Goal: Transaction & Acquisition: Download file/media

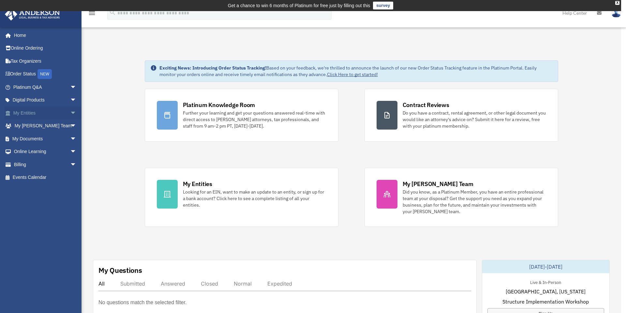
click at [28, 108] on link "My Entities arrow_drop_down" at bounding box center [46, 112] width 82 height 13
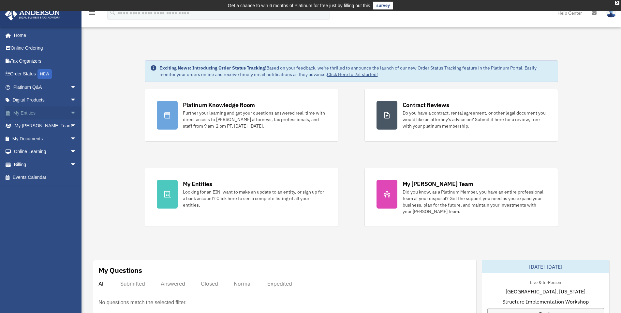
click at [70, 115] on span "arrow_drop_down" at bounding box center [76, 112] width 13 height 13
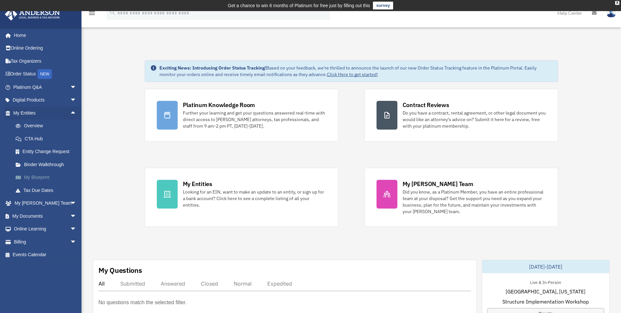
click at [44, 177] on link "My Blueprint" at bounding box center [47, 177] width 77 height 13
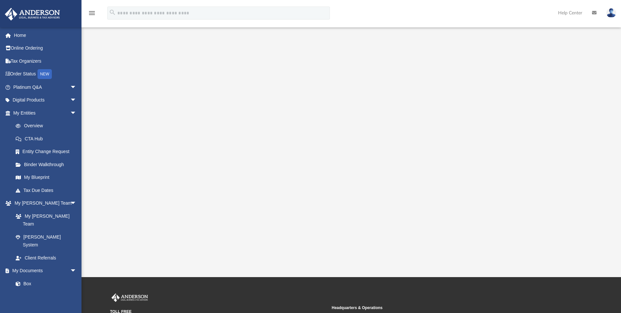
scroll to position [56, 0]
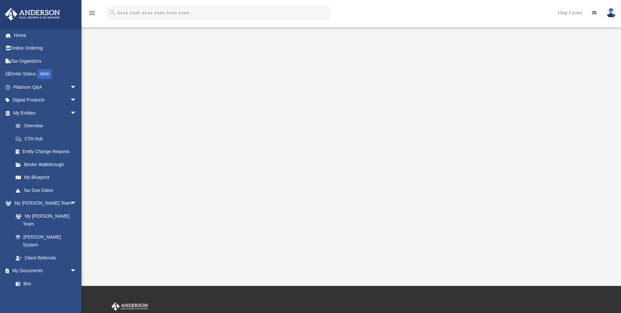
click at [145, 234] on div at bounding box center [352, 130] width 486 height 261
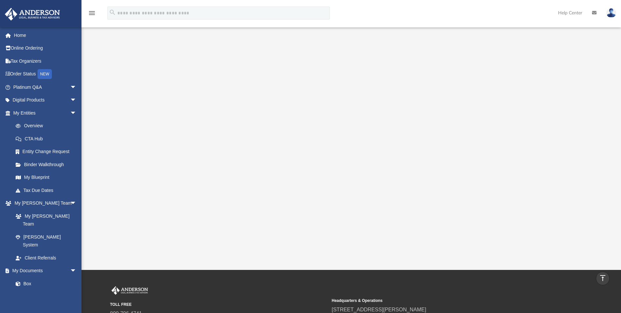
scroll to position [16, 0]
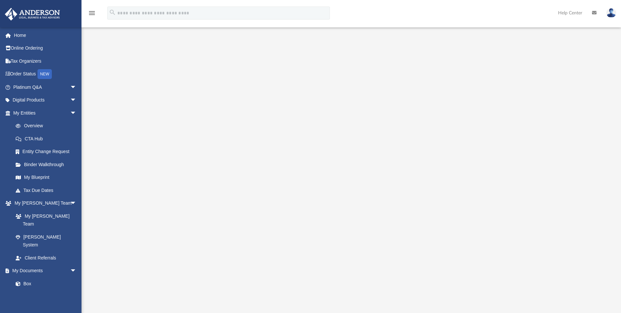
click at [139, 189] on div at bounding box center [352, 171] width 486 height 261
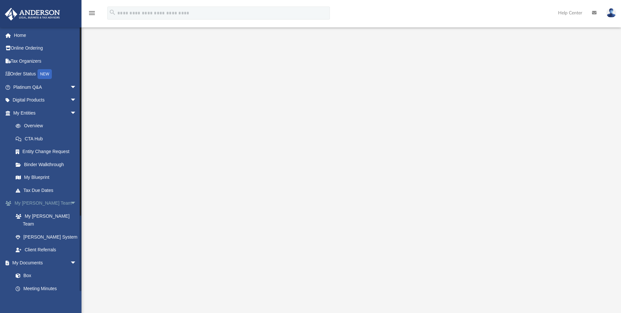
click at [70, 201] on span "arrow_drop_down" at bounding box center [76, 203] width 13 height 13
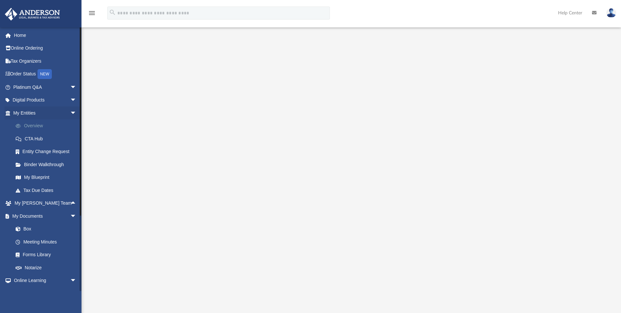
click at [33, 122] on link "Overview" at bounding box center [47, 125] width 77 height 13
click at [29, 139] on link "CTA Hub" at bounding box center [47, 138] width 77 height 13
click at [38, 125] on link "Overview" at bounding box center [47, 125] width 77 height 13
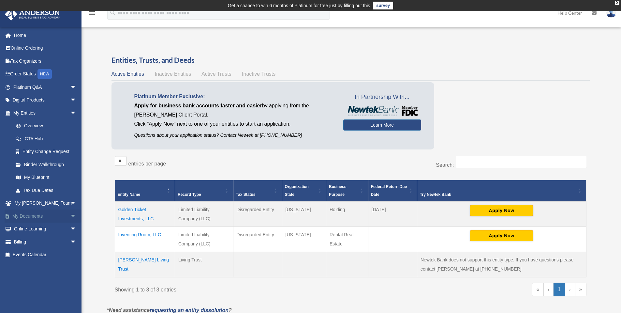
click at [36, 215] on link "My Documents arrow_drop_down" at bounding box center [46, 215] width 82 height 13
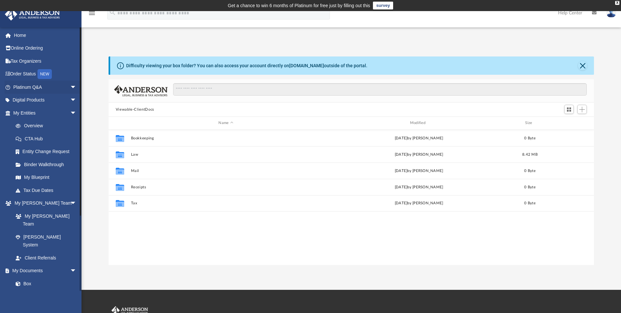
scroll to position [143, 481]
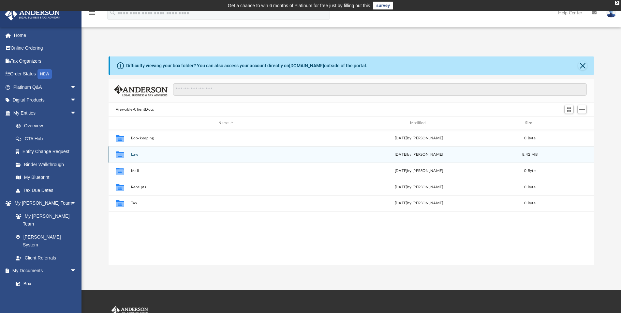
click at [132, 154] on button "Law" at bounding box center [226, 154] width 190 height 4
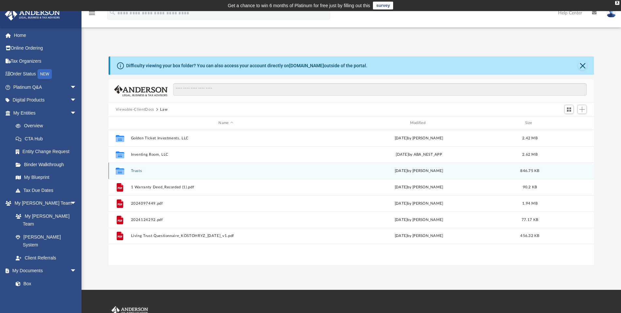
click at [140, 171] on button "Trusts" at bounding box center [226, 171] width 190 height 4
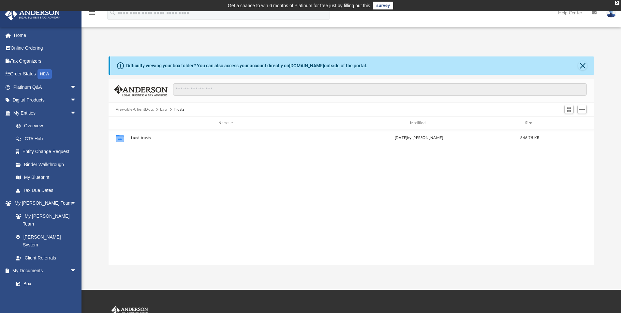
click at [176, 161] on div "Collaborated Folder Land trusts Fri Aug 1 2025 by Ryan Kostohryz 846.75 KB" at bounding box center [352, 197] width 486 height 135
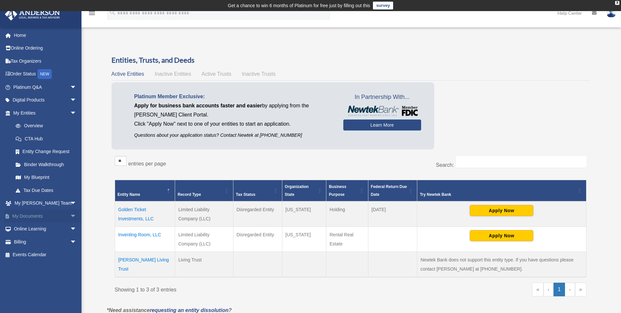
click at [28, 216] on link "My Documents arrow_drop_down" at bounding box center [46, 215] width 82 height 13
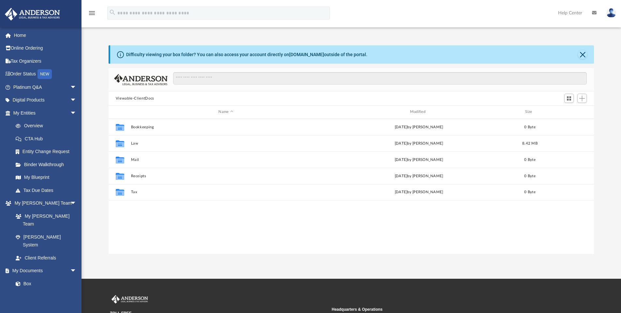
scroll to position [143, 481]
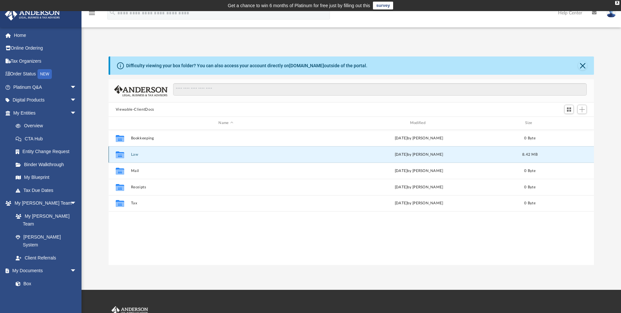
click at [134, 154] on button "Law" at bounding box center [226, 154] width 190 height 4
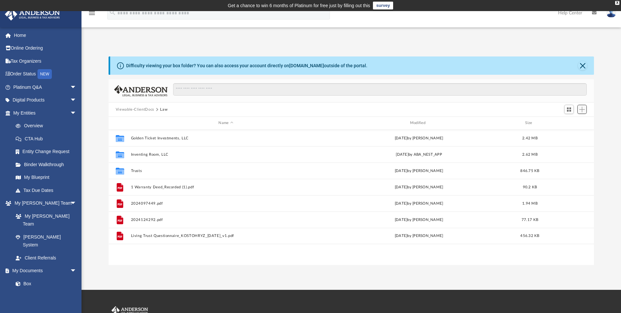
click at [585, 110] on span "Add" at bounding box center [582, 110] width 6 height 6
click at [573, 122] on li "Upload" at bounding box center [572, 122] width 21 height 7
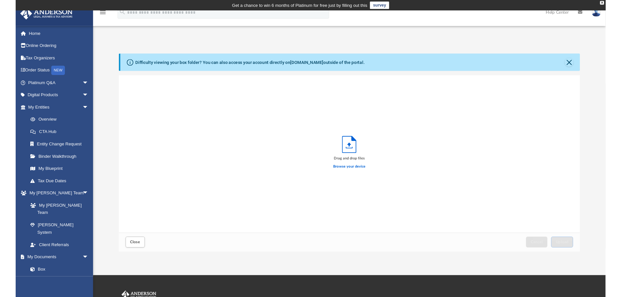
scroll to position [160, 481]
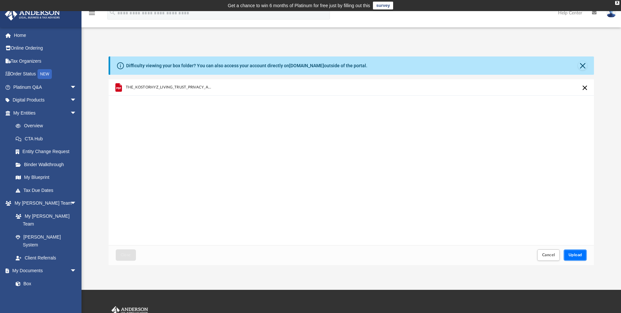
click at [576, 254] on span "Upload" at bounding box center [576, 255] width 14 height 4
click at [128, 254] on span "Close" at bounding box center [126, 255] width 10 height 4
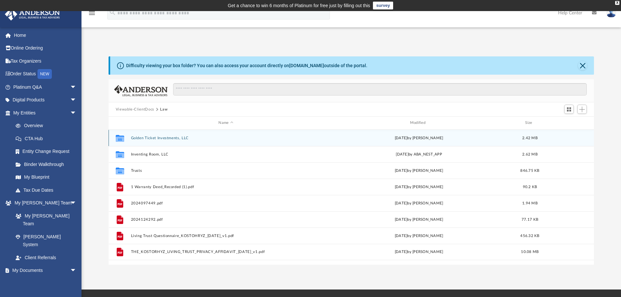
click at [157, 140] on button "Golden Ticket Investments, LLC" at bounding box center [226, 138] width 190 height 4
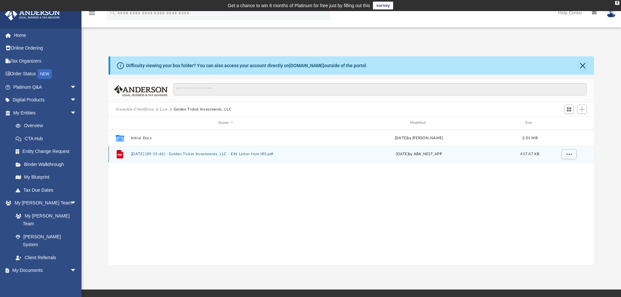
click at [160, 152] on button "2025.05.28 (09:15:46) - Golden Ticket Investments, LLC - EIN Letter from IRS.pdf" at bounding box center [226, 154] width 190 height 4
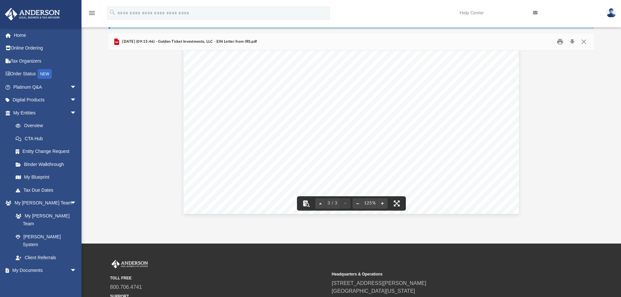
scroll to position [0, 0]
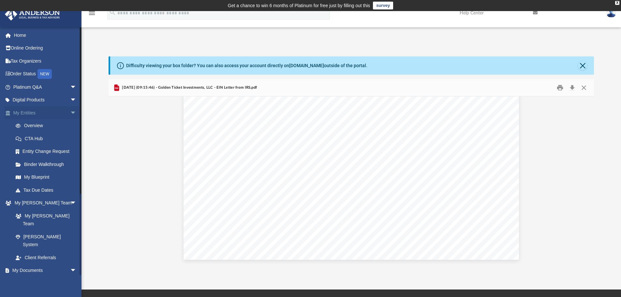
click at [31, 111] on link "My Entities arrow_drop_down" at bounding box center [46, 112] width 82 height 13
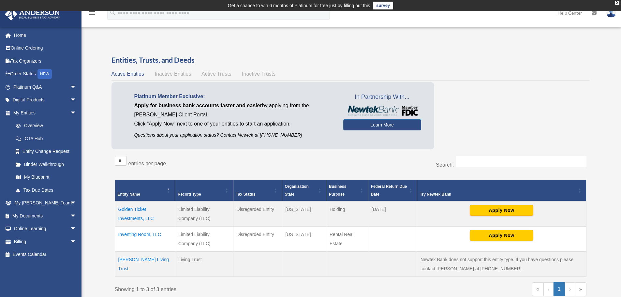
click at [132, 208] on td "Golden Ticket Investments, LLC" at bounding box center [145, 213] width 60 height 25
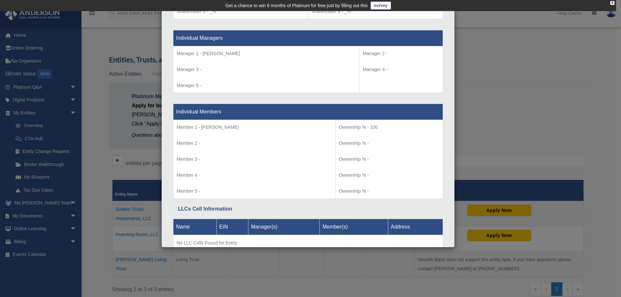
scroll to position [622, 0]
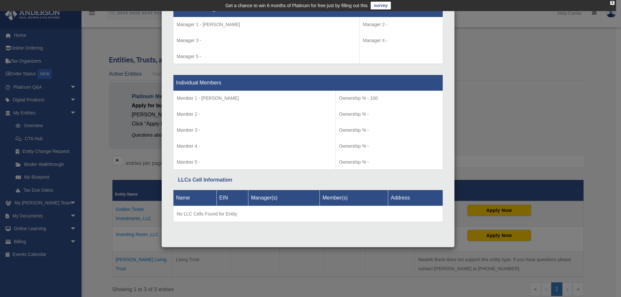
click at [536, 143] on div "Details × Articles Sent Organizational Date" at bounding box center [310, 148] width 621 height 297
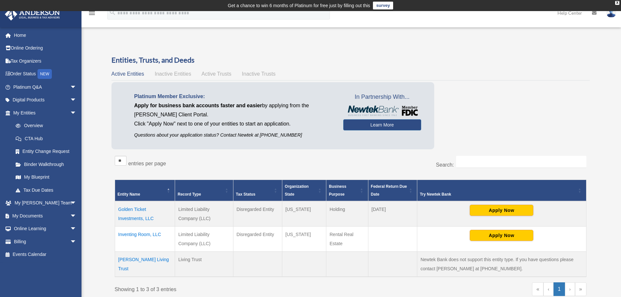
click at [137, 219] on td "Golden Ticket Investments, LLC" at bounding box center [145, 213] width 60 height 25
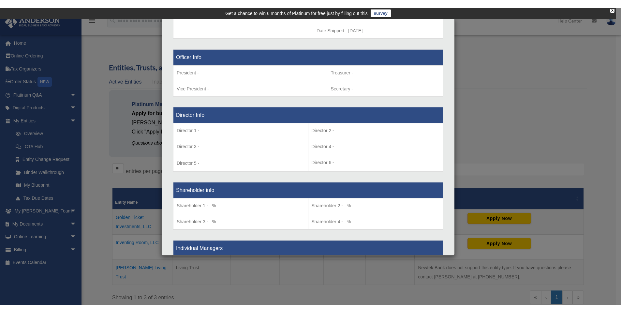
scroll to position [522, 0]
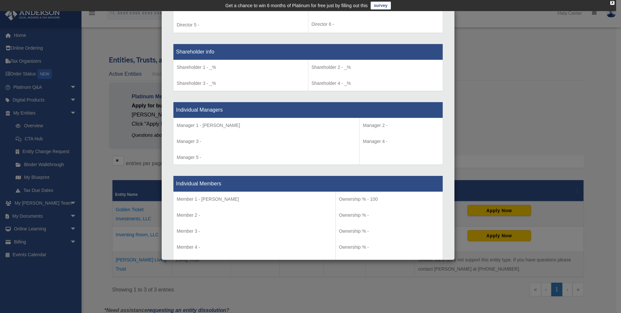
click at [499, 70] on div "Details × Articles Sent Organizational Date" at bounding box center [310, 156] width 621 height 313
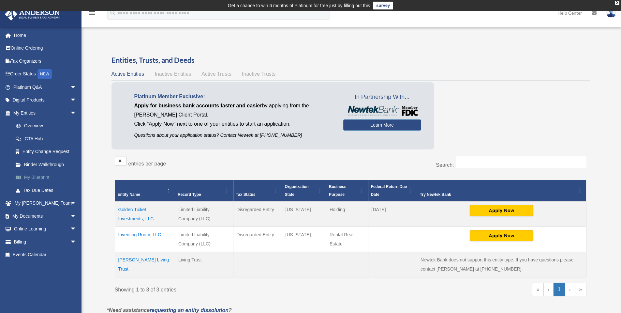
click at [41, 177] on link "My Blueprint" at bounding box center [47, 177] width 77 height 13
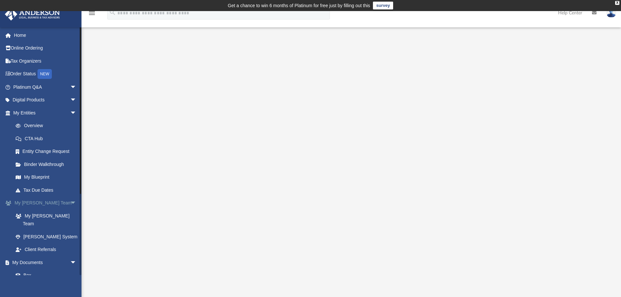
click at [24, 200] on link "My [PERSON_NAME] Team arrow_drop_down" at bounding box center [46, 203] width 82 height 13
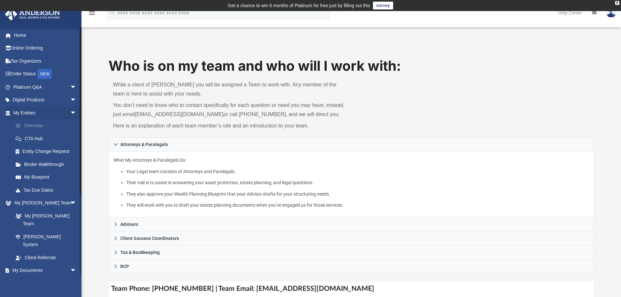
click at [28, 124] on link "Overview" at bounding box center [47, 125] width 77 height 13
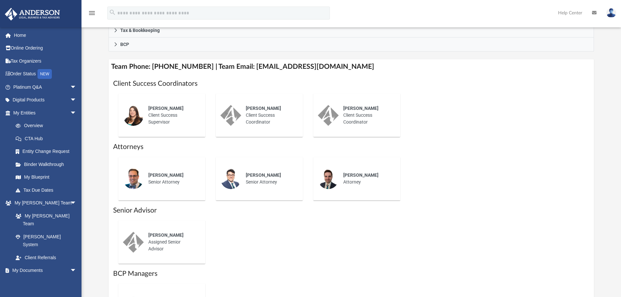
scroll to position [293, 0]
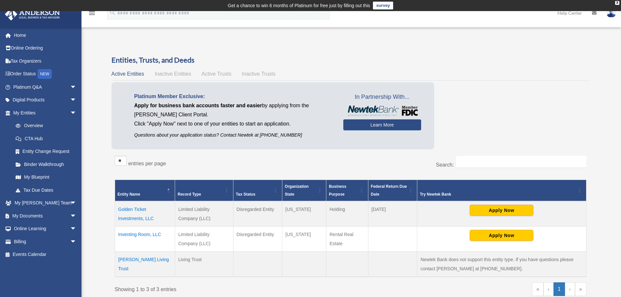
click at [135, 207] on td "Golden Ticket Investments, LLC" at bounding box center [145, 213] width 60 height 25
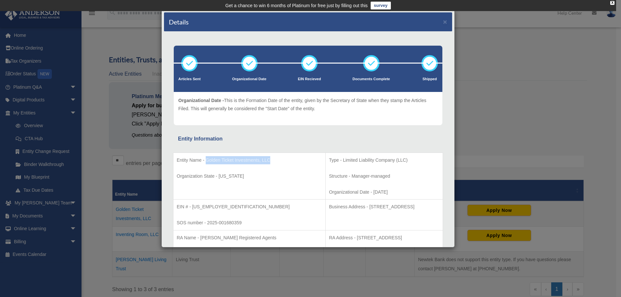
drag, startPoint x: 272, startPoint y: 160, endPoint x: 206, endPoint y: 160, distance: 66.5
click at [206, 160] on p "Entity Name - Golden Ticket Investments, LLC" at bounding box center [249, 160] width 145 height 8
copy p "Golden Ticket Investments, LLC"
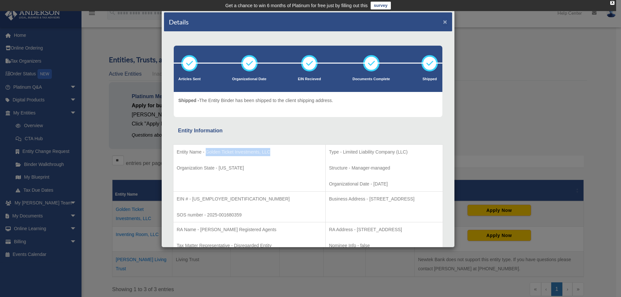
click at [443, 22] on button "×" at bounding box center [445, 21] width 4 height 7
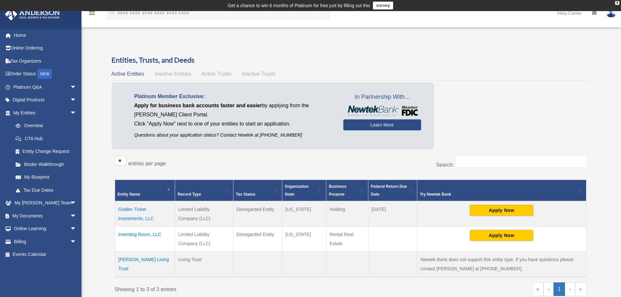
click at [124, 210] on td "Golden Ticket Investments, LLC" at bounding box center [145, 213] width 60 height 25
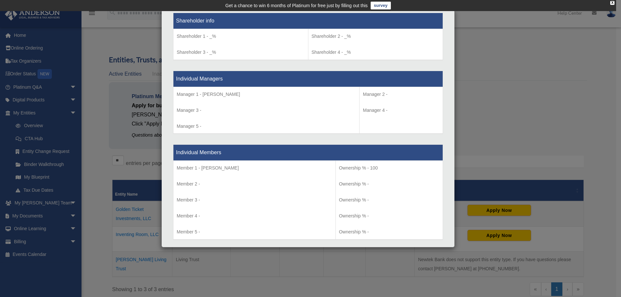
scroll to position [554, 0]
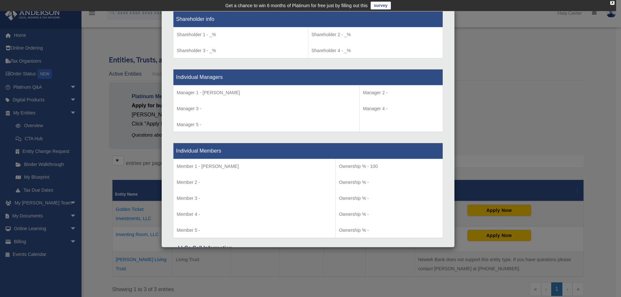
click at [259, 186] on p "Member 2 -" at bounding box center [255, 182] width 156 height 8
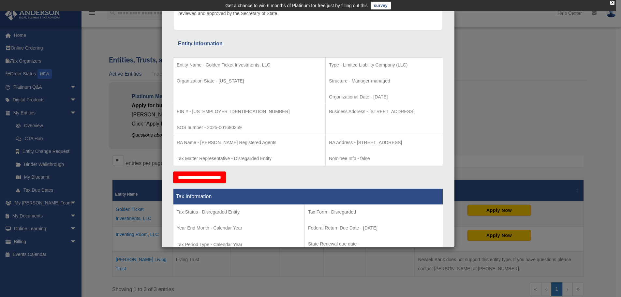
scroll to position [0, 0]
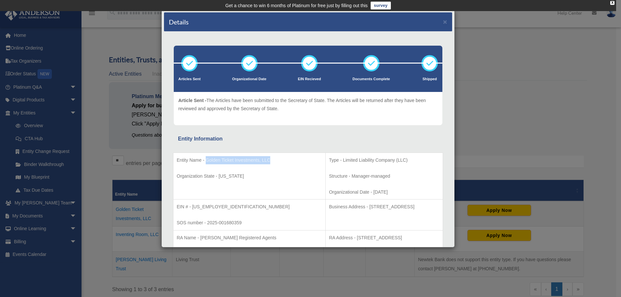
drag, startPoint x: 270, startPoint y: 158, endPoint x: 207, endPoint y: 159, distance: 62.6
click at [207, 159] on p "Entity Name - Golden Ticket Investments, LLC" at bounding box center [249, 160] width 145 height 8
copy p "Golden Ticket Investments, LLC"
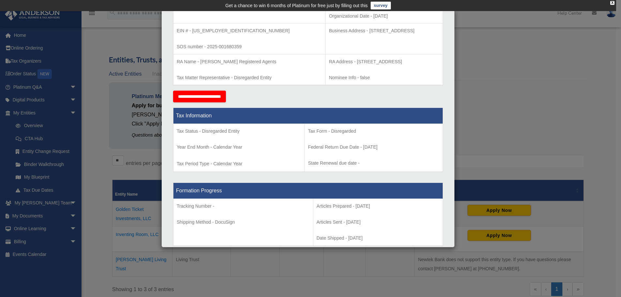
scroll to position [163, 0]
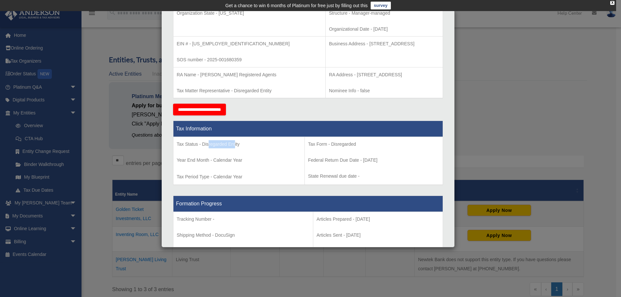
drag, startPoint x: 209, startPoint y: 145, endPoint x: 235, endPoint y: 146, distance: 25.8
click at [235, 146] on p "Tax Status - Disregarded Entity" at bounding box center [239, 144] width 125 height 8
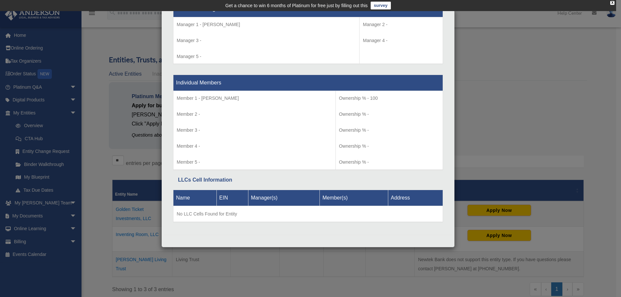
scroll to position [181, 0]
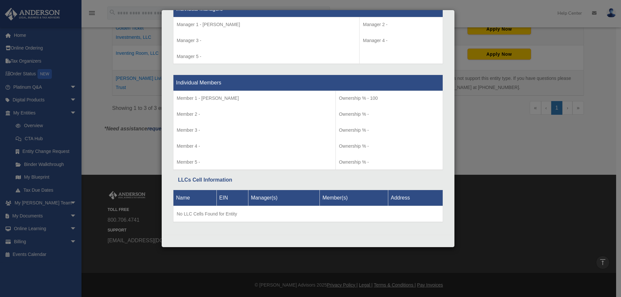
click at [520, 145] on div "Details × Articles Sent Organizational Date" at bounding box center [310, 148] width 621 height 297
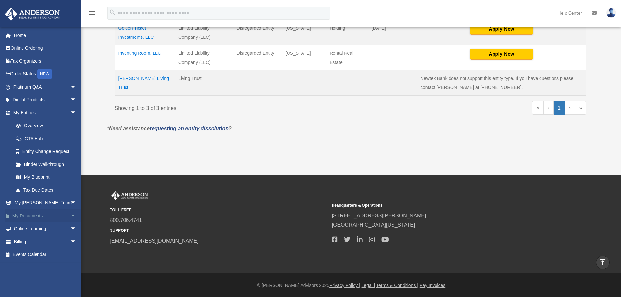
click at [30, 215] on link "My Documents arrow_drop_down" at bounding box center [46, 215] width 82 height 13
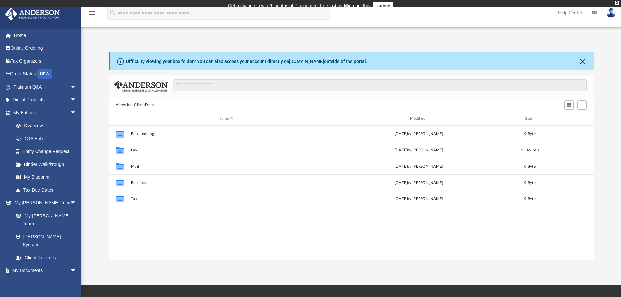
scroll to position [143, 481]
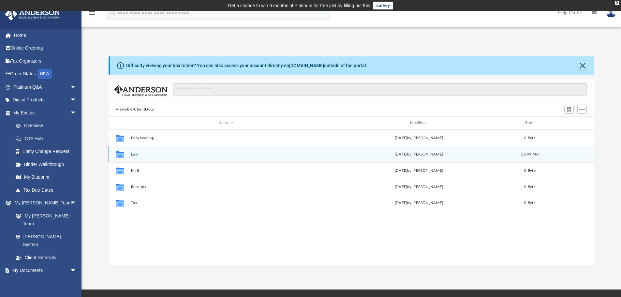
click at [133, 153] on button "Law" at bounding box center [226, 154] width 190 height 4
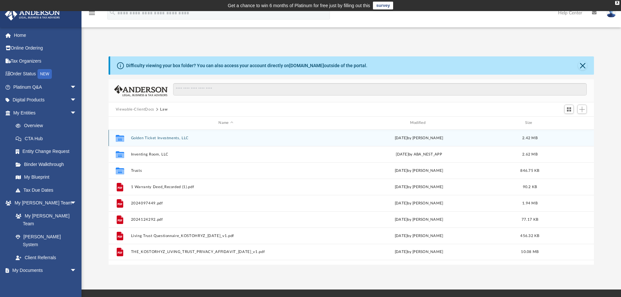
click at [148, 135] on div "Collaborated Folder Golden Ticket Investments, LLC [DATE] by [PERSON_NAME] 2.42…" at bounding box center [352, 138] width 486 height 16
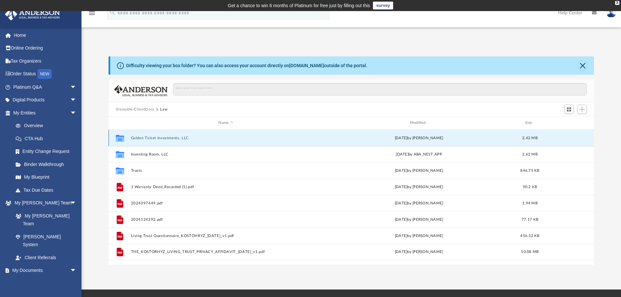
click at [163, 139] on button "Golden Ticket Investments, LLC" at bounding box center [226, 138] width 190 height 4
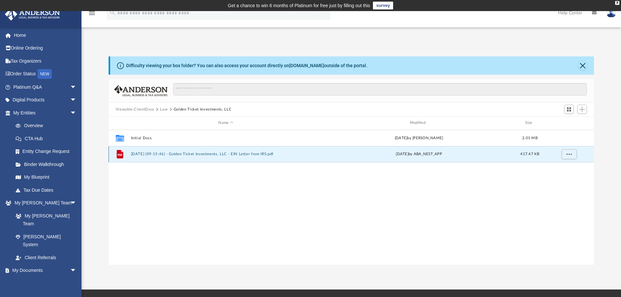
click at [213, 152] on button "[DATE] (09:15:46) - Golden Ticket Investments, LLC - EIN Letter from IRS.pdf" at bounding box center [226, 154] width 190 height 4
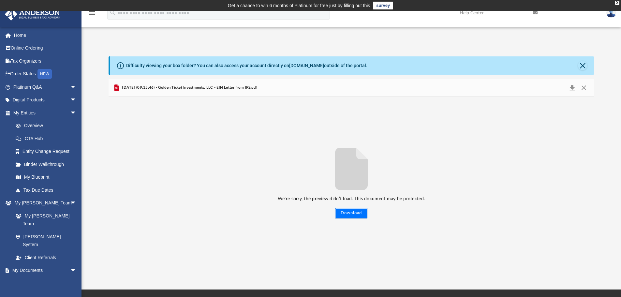
click at [347, 211] on button "Download" at bounding box center [351, 213] width 32 height 10
click at [585, 64] on button "Close" at bounding box center [582, 65] width 9 height 9
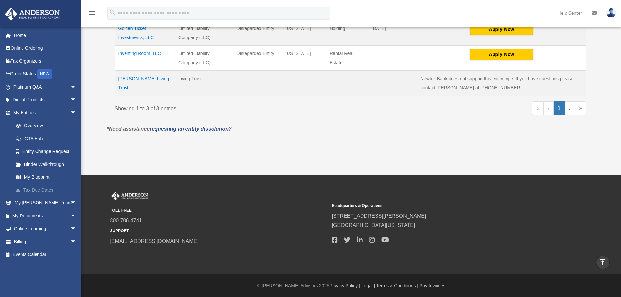
scroll to position [182, 0]
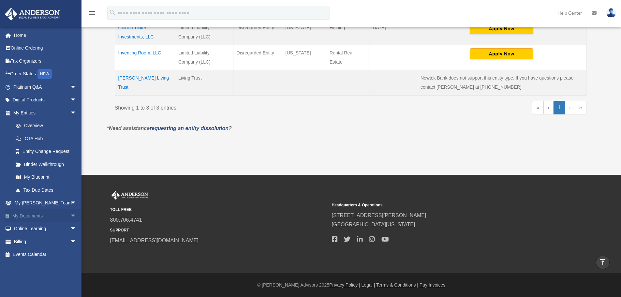
click at [28, 214] on link "My Documents arrow_drop_down" at bounding box center [46, 215] width 82 height 13
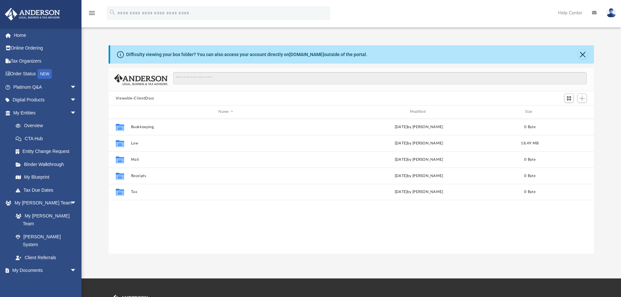
scroll to position [143, 481]
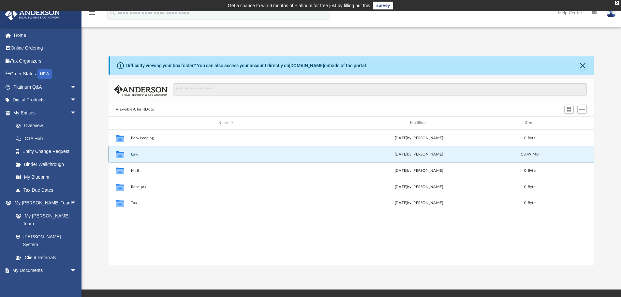
click at [133, 155] on button "Law" at bounding box center [226, 154] width 190 height 4
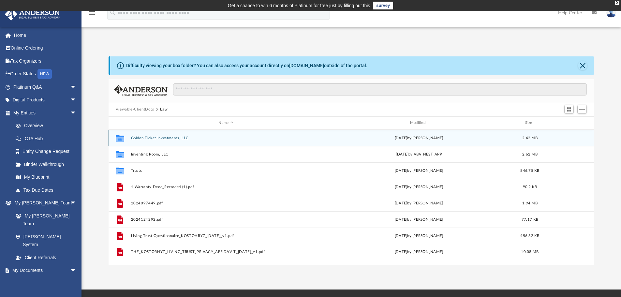
click at [153, 135] on div "Collaborated Folder Golden Ticket Investments, LLC [DATE] by [PERSON_NAME] 2.42…" at bounding box center [352, 138] width 486 height 16
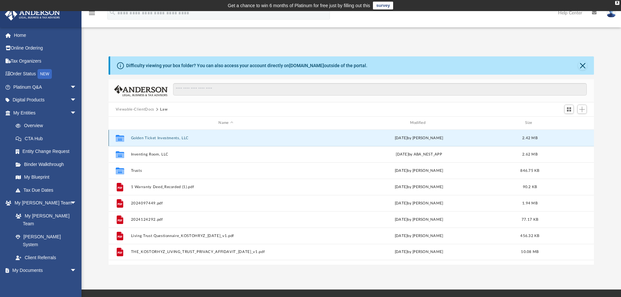
click at [152, 139] on button "Golden Ticket Investments, LLC" at bounding box center [226, 138] width 190 height 4
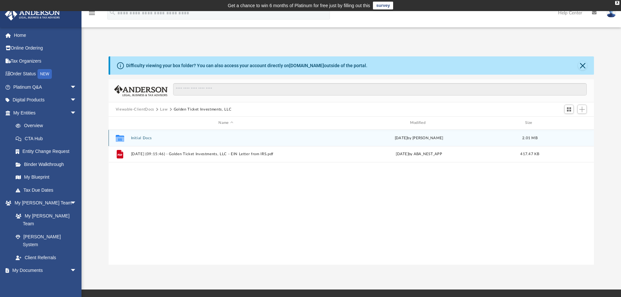
click at [136, 137] on button "Initial Docs" at bounding box center [226, 138] width 190 height 4
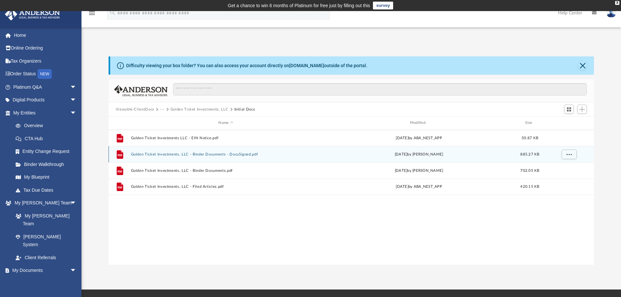
click at [232, 155] on button "Golden Ticket Investments, LLC - Binder Documents - DocuSigned.pdf" at bounding box center [226, 154] width 190 height 4
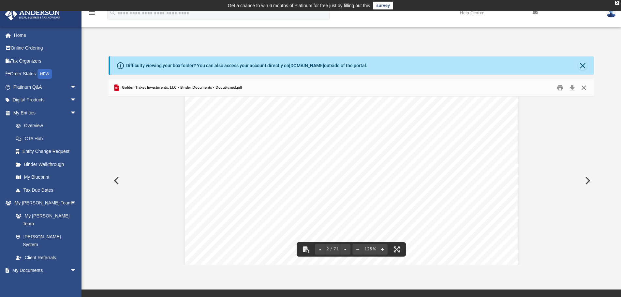
scroll to position [554, 0]
click at [585, 67] on button "Close" at bounding box center [582, 65] width 9 height 9
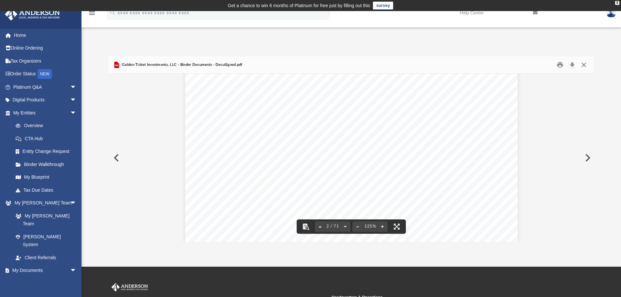
click at [585, 64] on button "Close" at bounding box center [584, 65] width 12 height 10
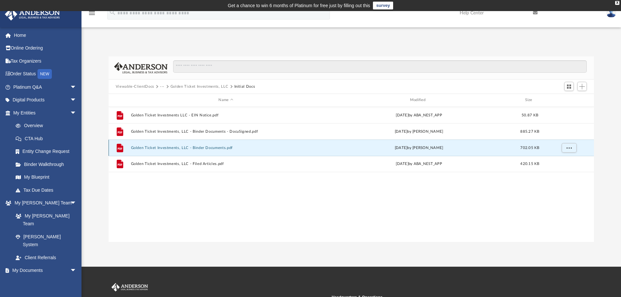
click at [222, 149] on button "Golden Ticket Investments, LLC - Binder Documents.pdf" at bounding box center [226, 148] width 190 height 4
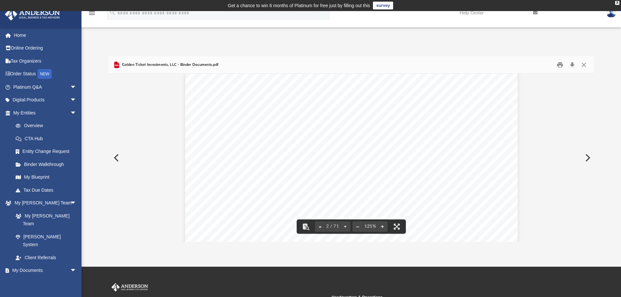
scroll to position [717, 0]
click at [582, 63] on button "Close" at bounding box center [584, 65] width 12 height 10
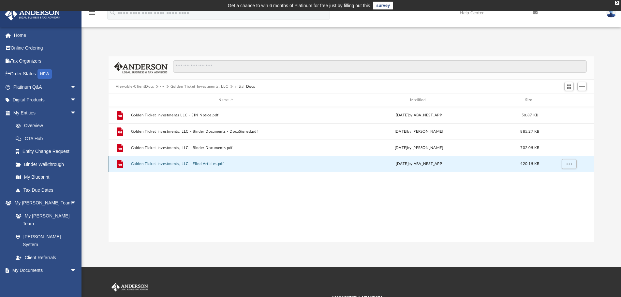
click at [200, 164] on button "Golden Ticket Investments, LLC - Filed Articles.pdf" at bounding box center [226, 164] width 190 height 4
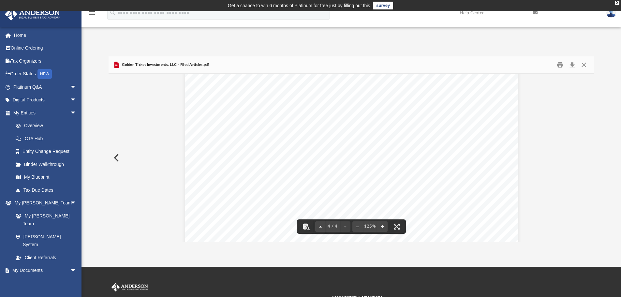
scroll to position [1592, 0]
click at [585, 65] on button "Close" at bounding box center [584, 65] width 12 height 10
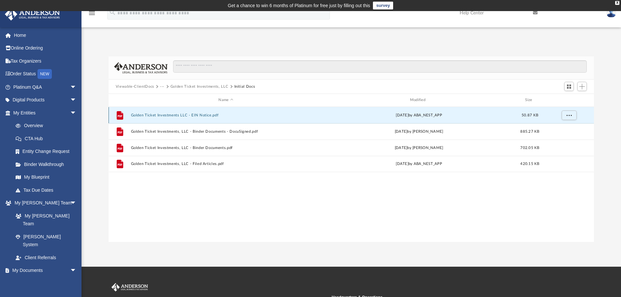
click at [219, 114] on button "Golden Ticket Investments LLC - EIN Notice.pdf" at bounding box center [226, 115] width 190 height 4
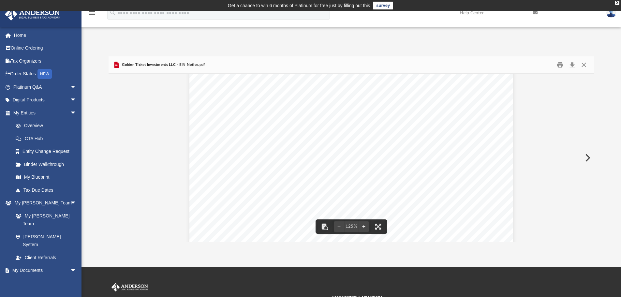
scroll to position [0, 0]
click at [584, 65] on button "Close" at bounding box center [584, 65] width 12 height 10
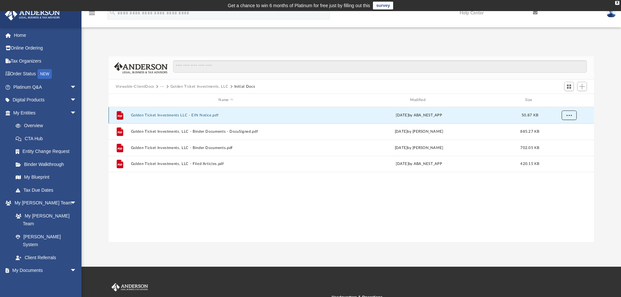
click at [569, 116] on span "More options" at bounding box center [568, 115] width 5 height 4
click at [565, 139] on li "Download" at bounding box center [563, 138] width 19 height 7
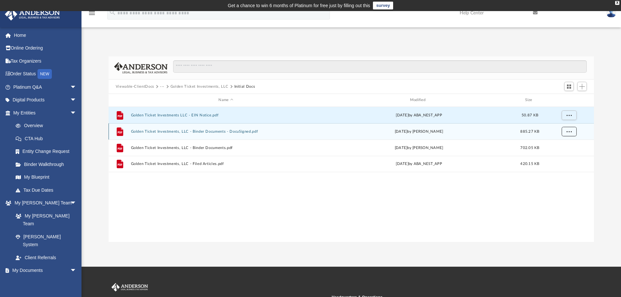
click at [568, 132] on span "More options" at bounding box center [568, 131] width 5 height 4
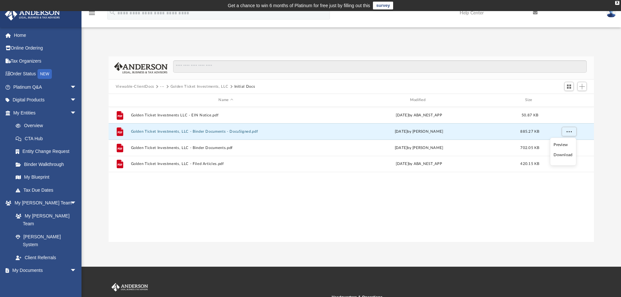
click at [558, 157] on li "Download" at bounding box center [563, 155] width 19 height 7
